Goal: Task Accomplishment & Management: Complete application form

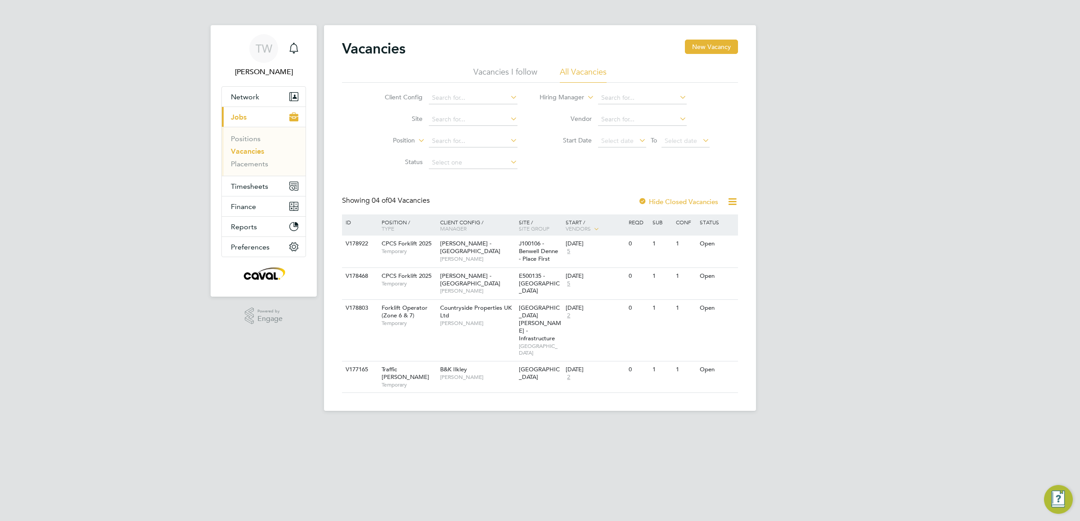
drag, startPoint x: 245, startPoint y: 116, endPoint x: 260, endPoint y: 121, distance: 16.5
click at [245, 116] on span "Jobs" at bounding box center [239, 117] width 16 height 9
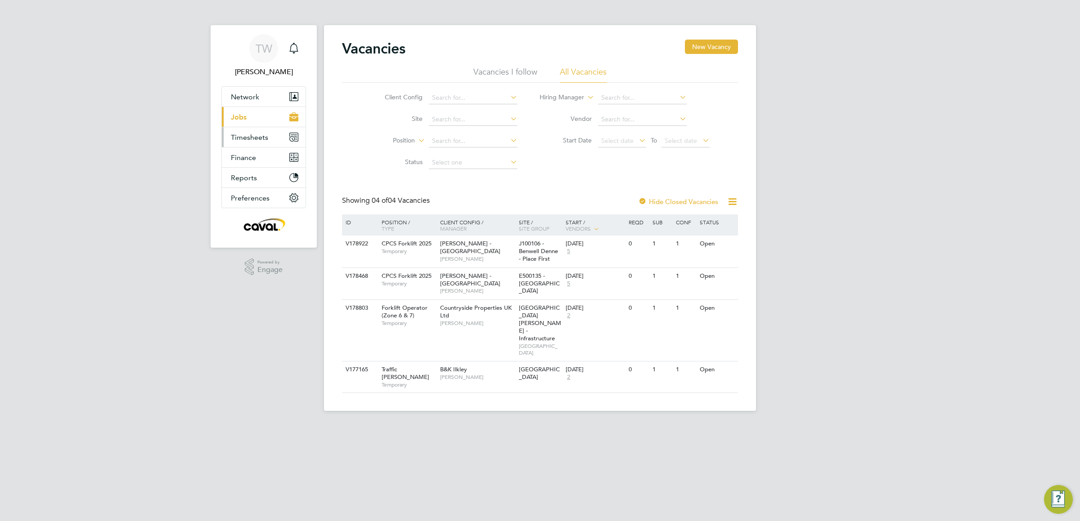
click at [264, 141] on span "Timesheets" at bounding box center [249, 137] width 37 height 9
click at [259, 161] on link "Timesheets" at bounding box center [249, 159] width 37 height 9
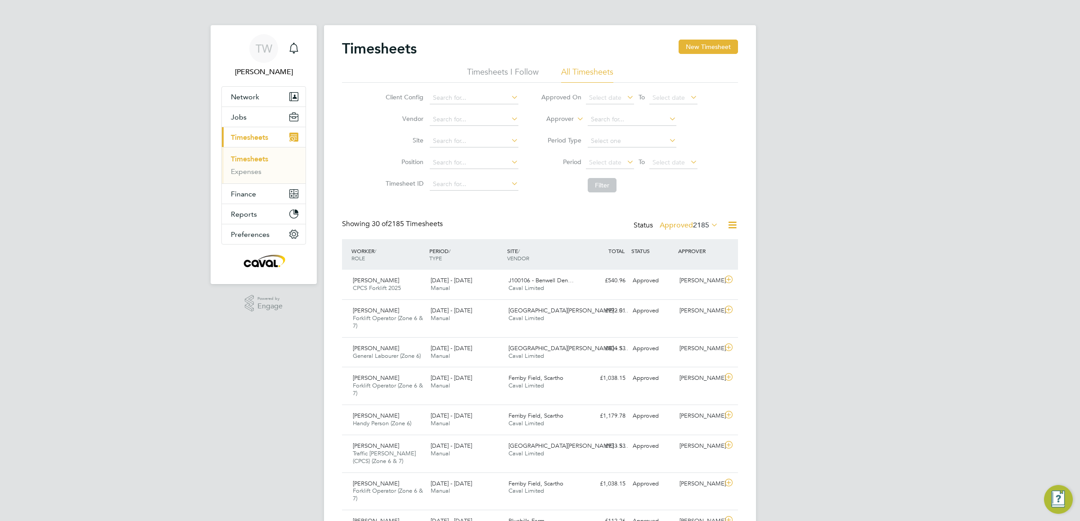
click at [709, 225] on icon at bounding box center [709, 225] width 0 height 13
click at [729, 143] on div "Client Config Vendor Site Position Timesheet ID Approved On Select date To Sele…" at bounding box center [540, 140] width 396 height 114
click at [691, 44] on button "New Timesheet" at bounding box center [707, 47] width 59 height 14
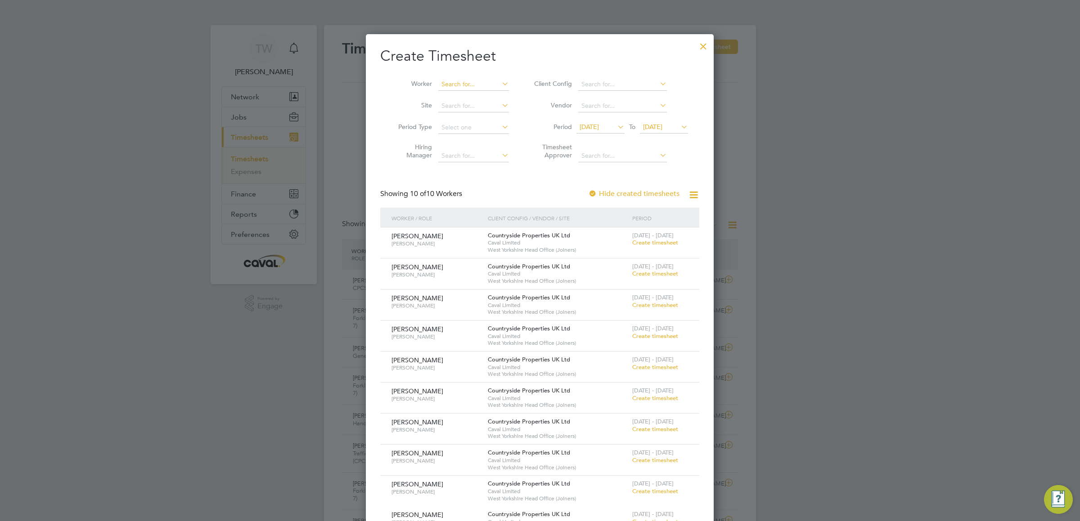
click at [467, 88] on input at bounding box center [473, 84] width 71 height 13
click at [479, 119] on li "[PERSON_NAME]" at bounding box center [493, 121] width 111 height 12
type input "[PERSON_NAME]"
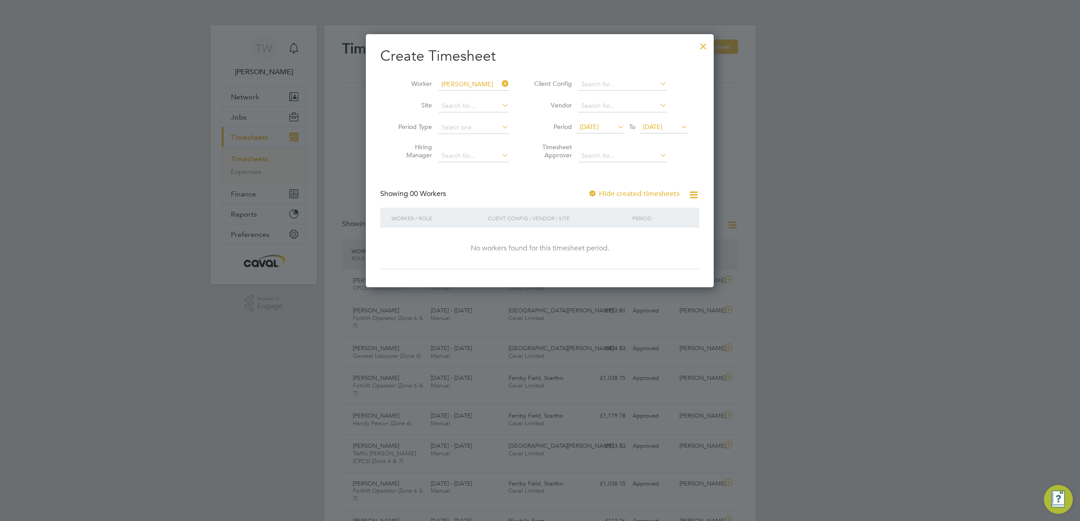
click at [596, 132] on span "[DATE]" at bounding box center [600, 127] width 48 height 12
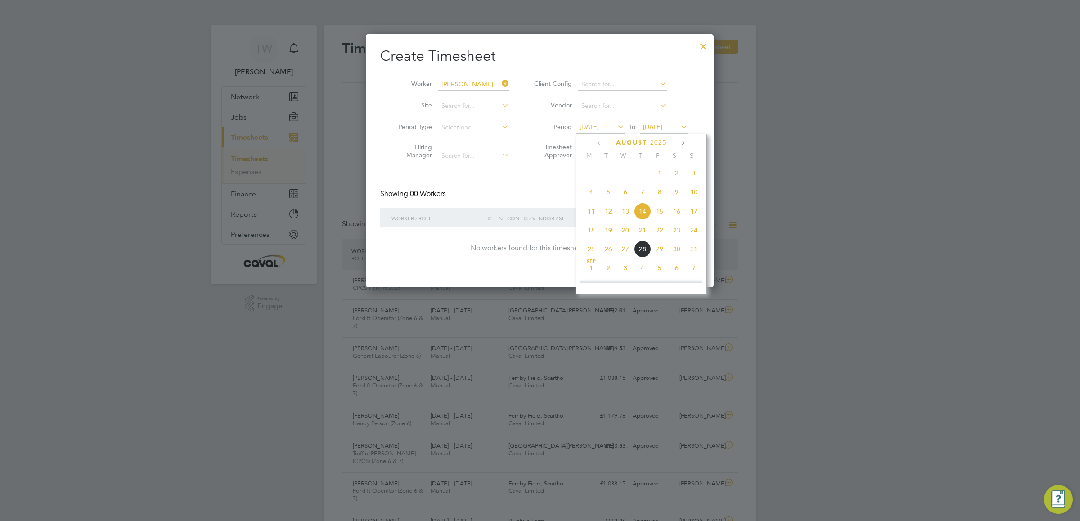
click at [591, 252] on span "25" at bounding box center [590, 249] width 17 height 17
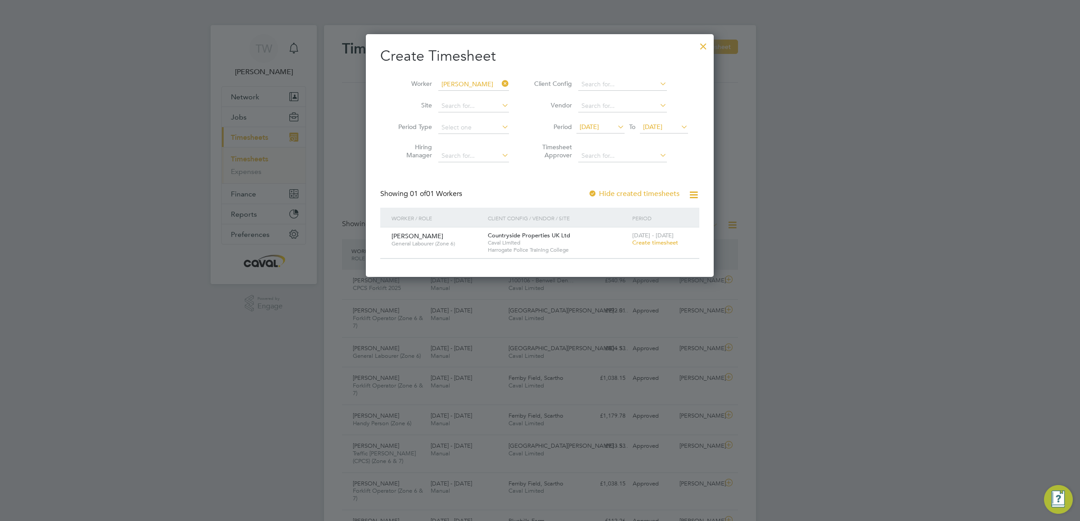
click at [662, 127] on span "[DATE]" at bounding box center [652, 127] width 19 height 8
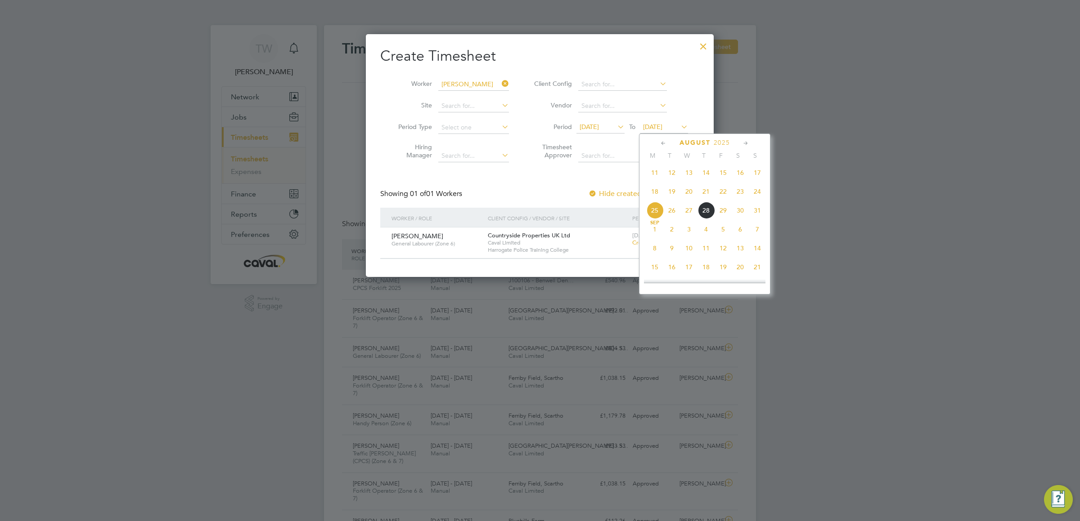
click at [757, 211] on span "31" at bounding box center [756, 210] width 17 height 17
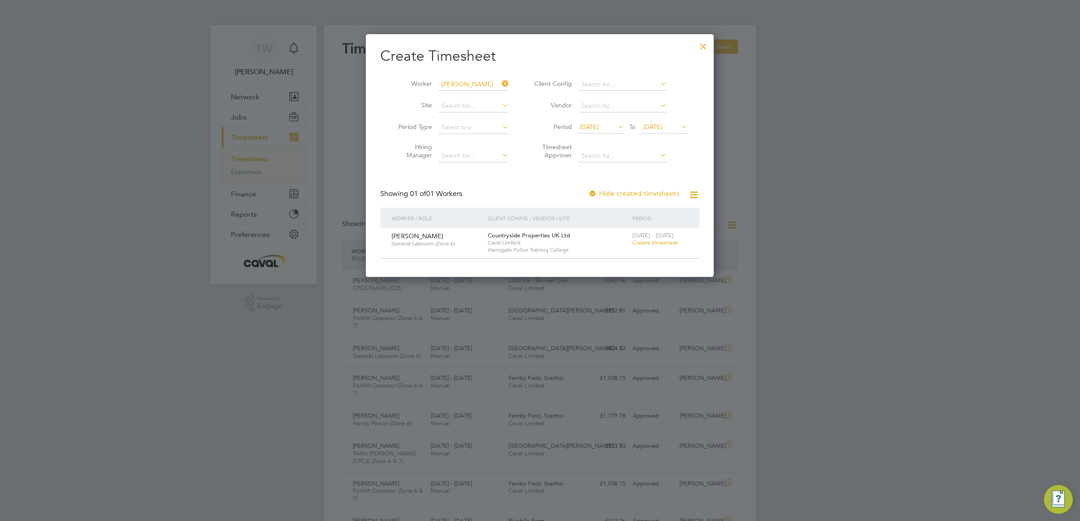
click at [659, 243] on span "Create timesheet" at bounding box center [655, 243] width 46 height 8
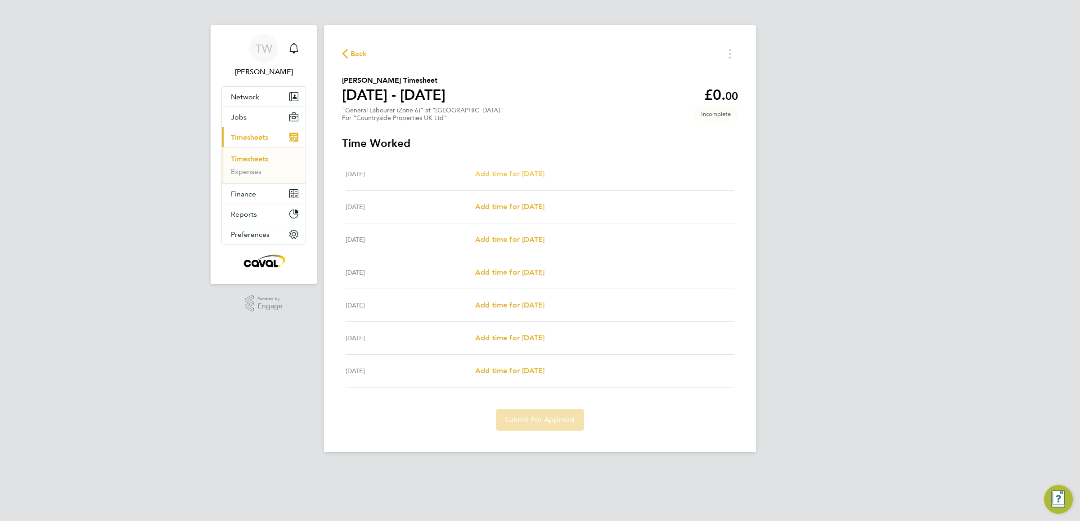
click at [524, 170] on span "Add time for [DATE]" at bounding box center [509, 174] width 69 height 9
select select "30"
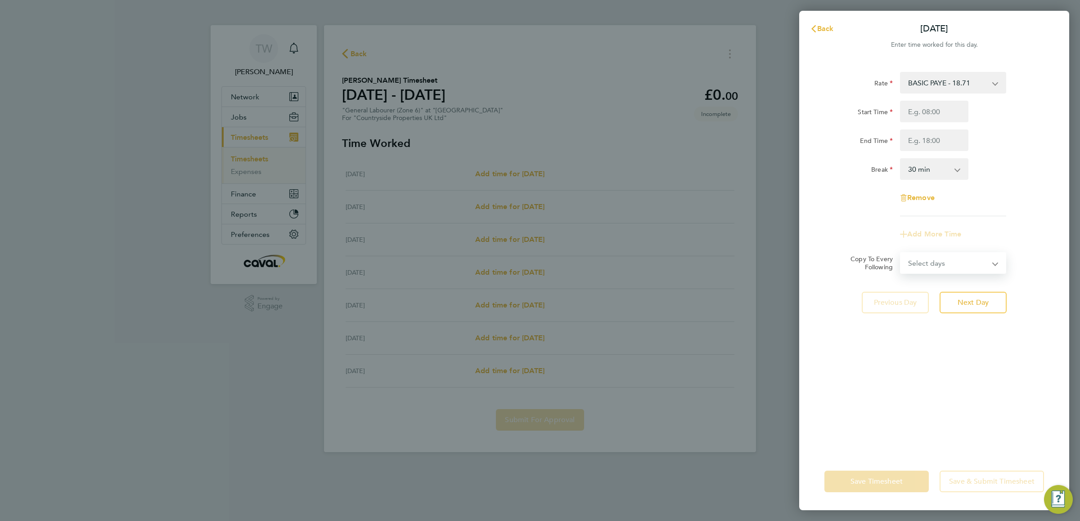
click at [992, 268] on select "Select days Day Weekday (Mon-Fri) Weekend (Sat-Sun) [DATE] [DATE] [DATE] [DATE]…" at bounding box center [947, 263] width 94 height 20
select select "WEEKDAY"
click at [900, 253] on select "Select days Day Weekday (Mon-Fri) Weekend (Sat-Sun) [DATE] [DATE] [DATE] [DATE]…" at bounding box center [947, 263] width 94 height 20
select select "[DATE]"
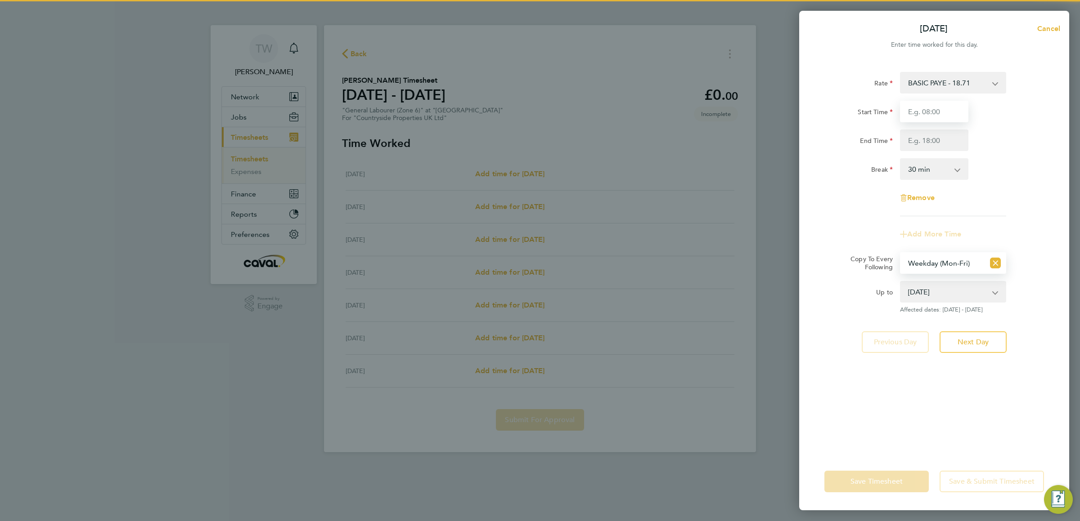
click at [917, 110] on input "Start Time" at bounding box center [934, 112] width 68 height 22
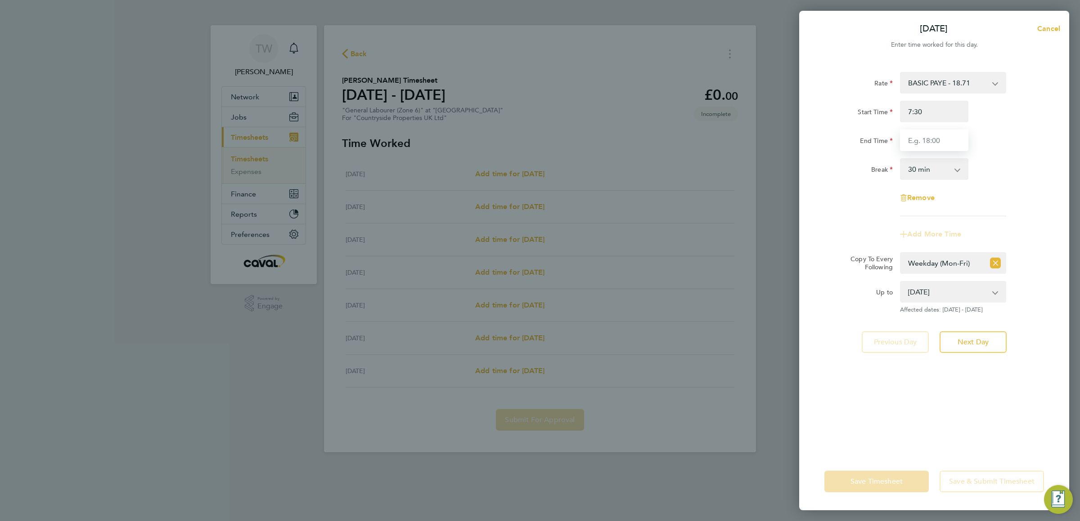
type input "07:30"
click at [946, 138] on input "End Time" at bounding box center [934, 141] width 68 height 22
type input "17:00"
click at [999, 153] on div "Rate BASIC PAYE - 18.71 Start Time 07:30 End Time 17:00 Break 0 min 15 min 30 m…" at bounding box center [934, 144] width 220 height 144
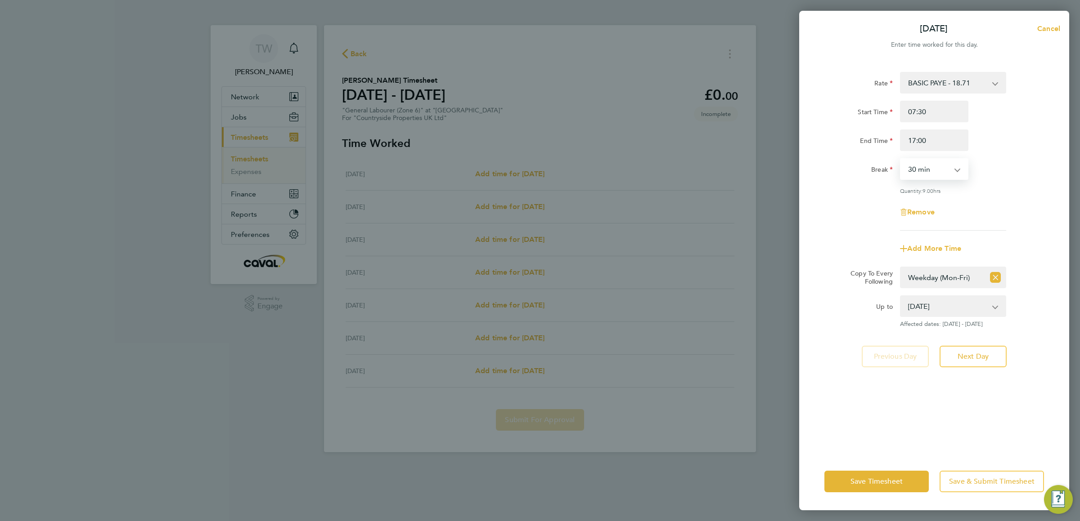
click at [948, 169] on select "0 min 15 min 30 min 45 min 60 min 75 min 90 min" at bounding box center [928, 169] width 56 height 20
click at [900, 159] on select "0 min 15 min 30 min 45 min 60 min 75 min 90 min" at bounding box center [928, 169] width 56 height 20
click at [949, 175] on select "0 min 15 min 30 min 45 min 60 min 75 min 90 min" at bounding box center [928, 169] width 56 height 20
click at [900, 159] on select "0 min 15 min 30 min 45 min 60 min 75 min 90 min" at bounding box center [928, 169] width 56 height 20
click at [942, 169] on select "0 min 15 min 30 min 45 min 60 min 75 min 90 min" at bounding box center [928, 169] width 56 height 20
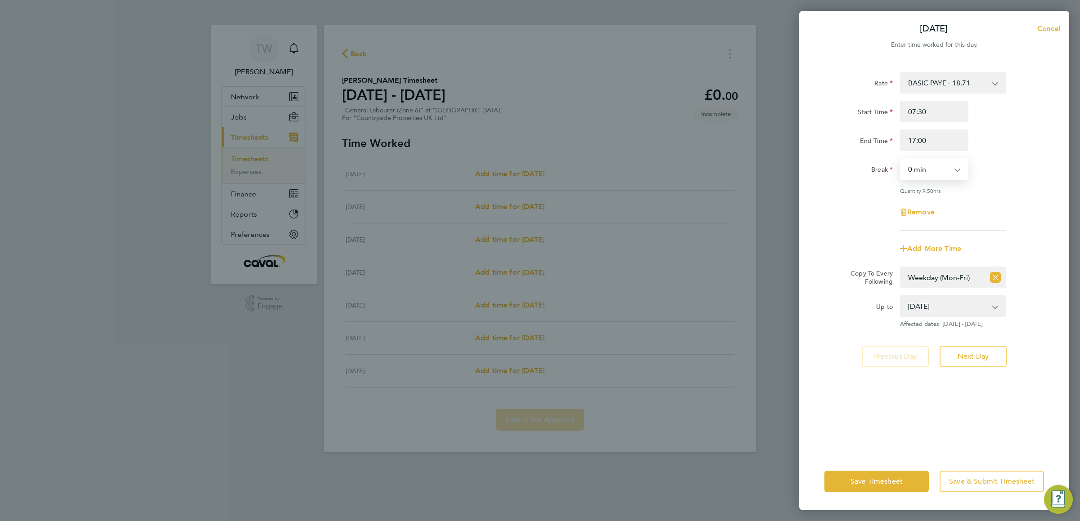
select select "30"
click at [900, 159] on select "0 min 15 min 30 min 45 min 60 min 75 min 90 min" at bounding box center [928, 169] width 56 height 20
drag, startPoint x: 931, startPoint y: 108, endPoint x: 847, endPoint y: 105, distance: 84.6
click at [849, 106] on div "Start Time 07:30" at bounding box center [933, 112] width 227 height 22
click at [883, 478] on span "Save Timesheet" at bounding box center [876, 481] width 52 height 9
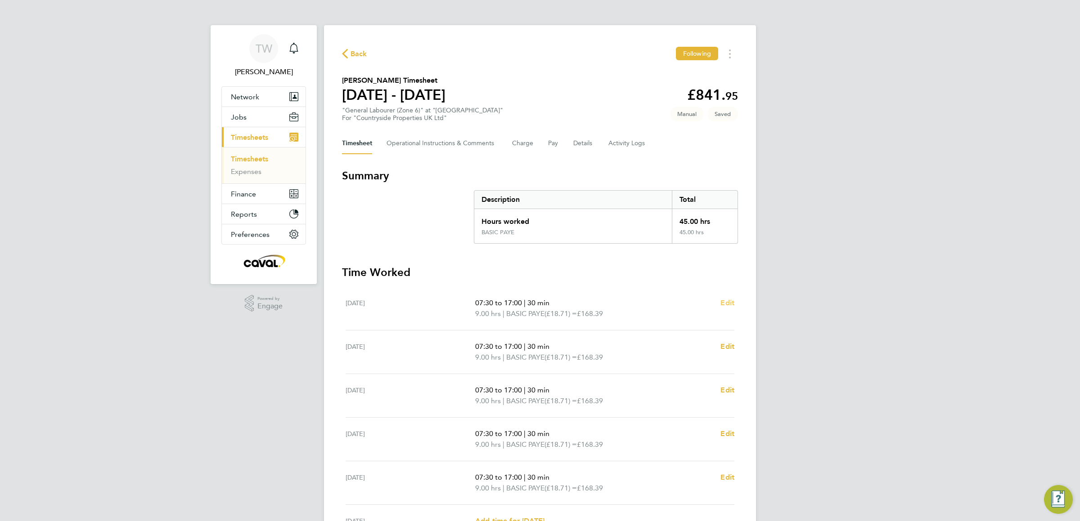
click at [722, 307] on span "Edit" at bounding box center [727, 303] width 14 height 9
select select "30"
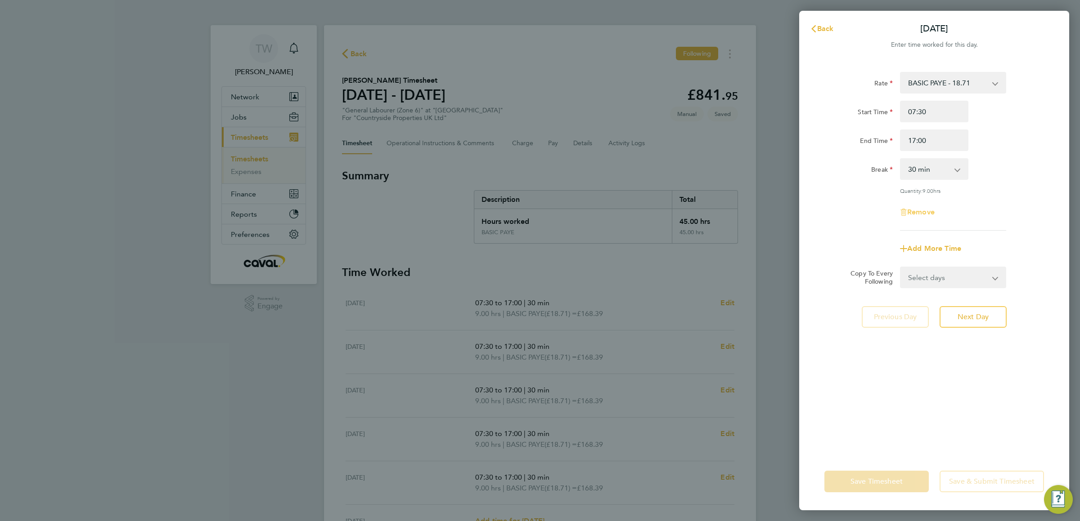
click at [922, 211] on span "Remove" at bounding box center [920, 212] width 27 height 9
select select "null"
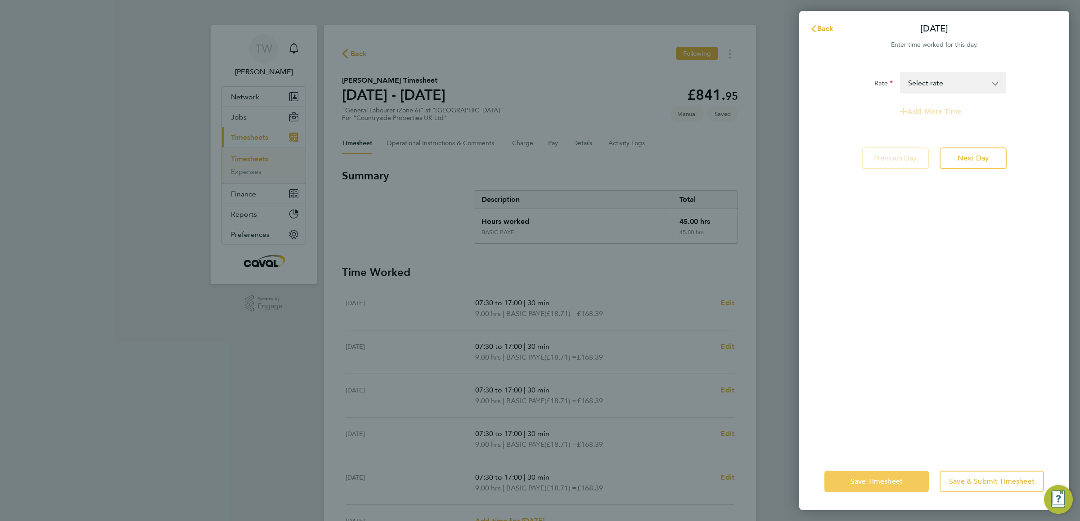
click at [869, 482] on span "Save Timesheet" at bounding box center [876, 481] width 52 height 9
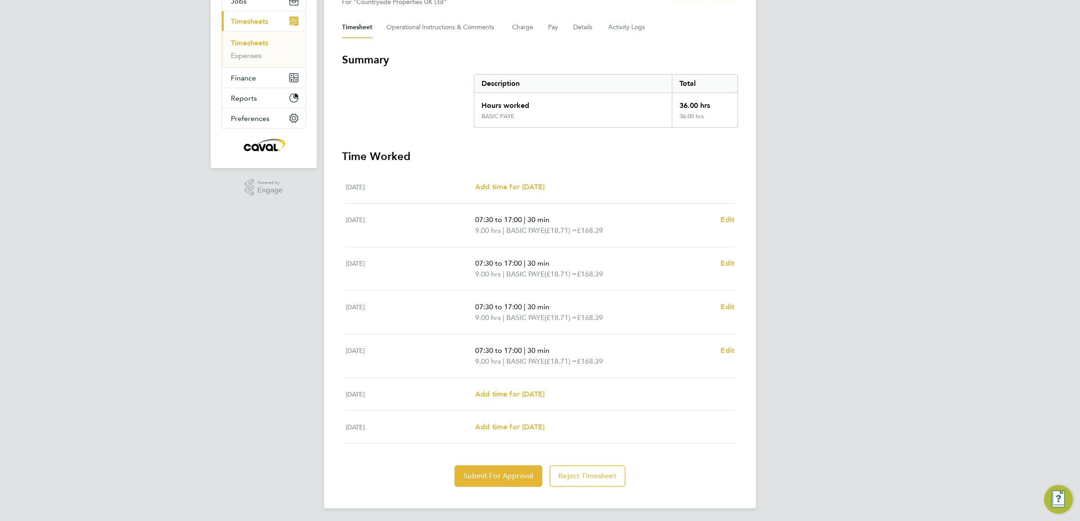
scroll to position [119, 0]
click at [511, 475] on span "Submit For Approval" at bounding box center [498, 474] width 70 height 9
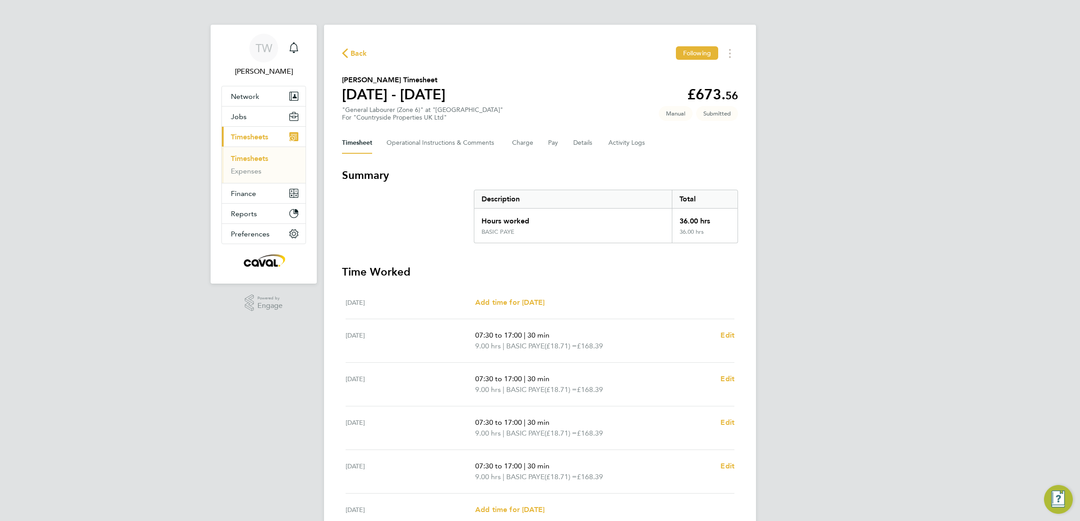
scroll to position [0, 0]
